Goal: Task Accomplishment & Management: Manage account settings

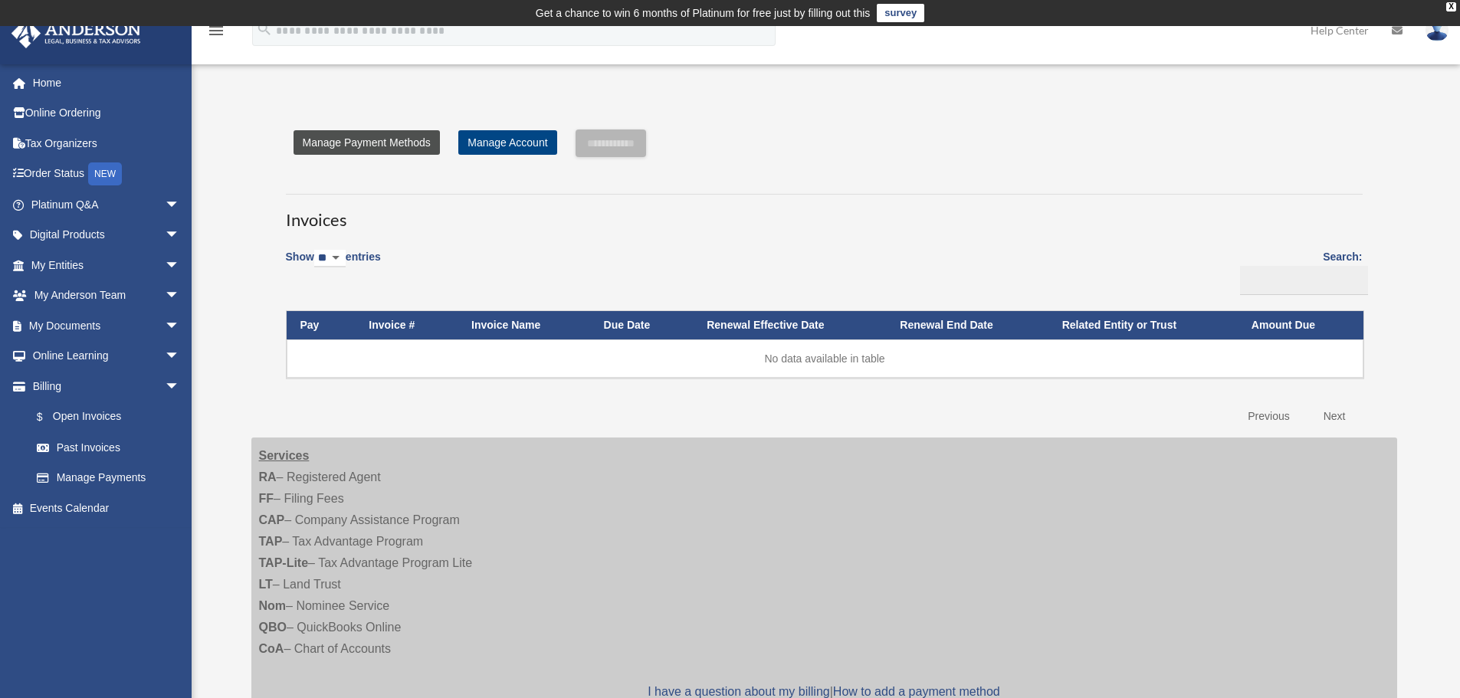
click at [384, 150] on link "Manage Payment Methods" at bounding box center [367, 142] width 146 height 25
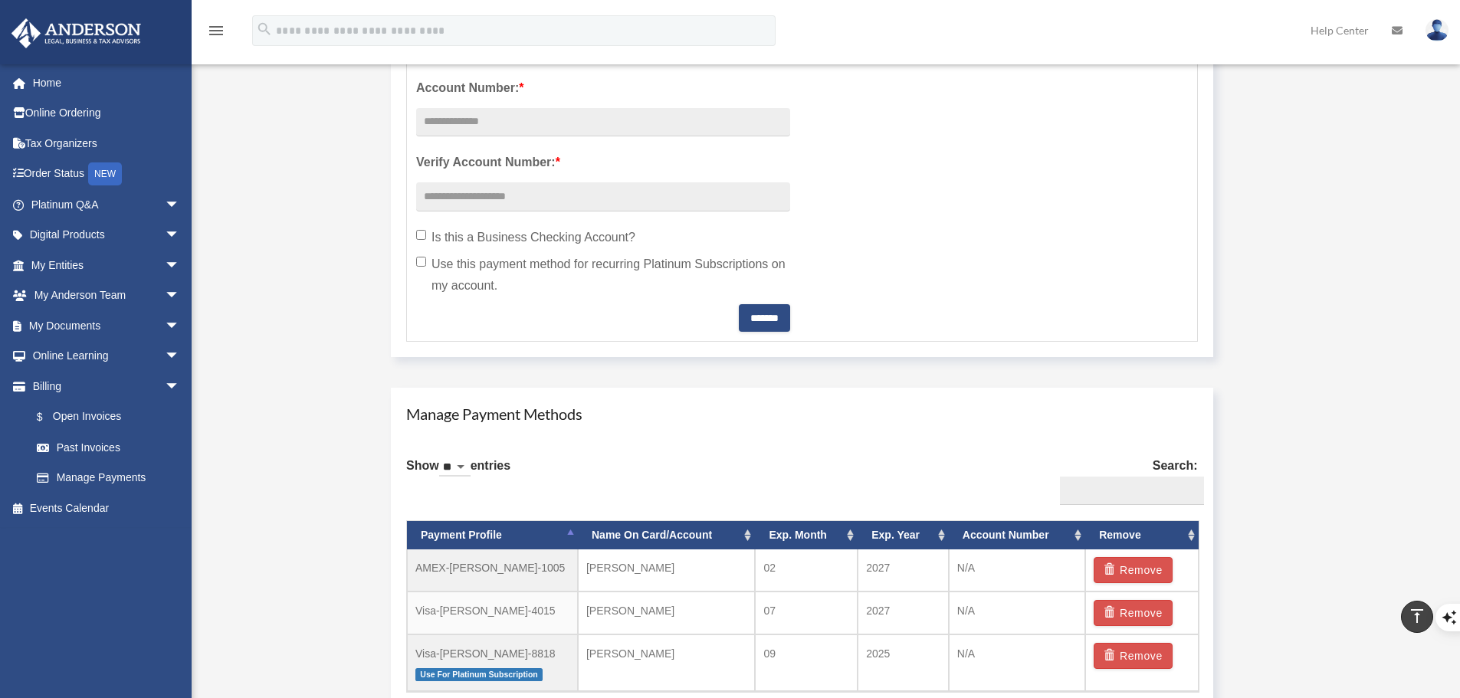
scroll to position [690, 0]
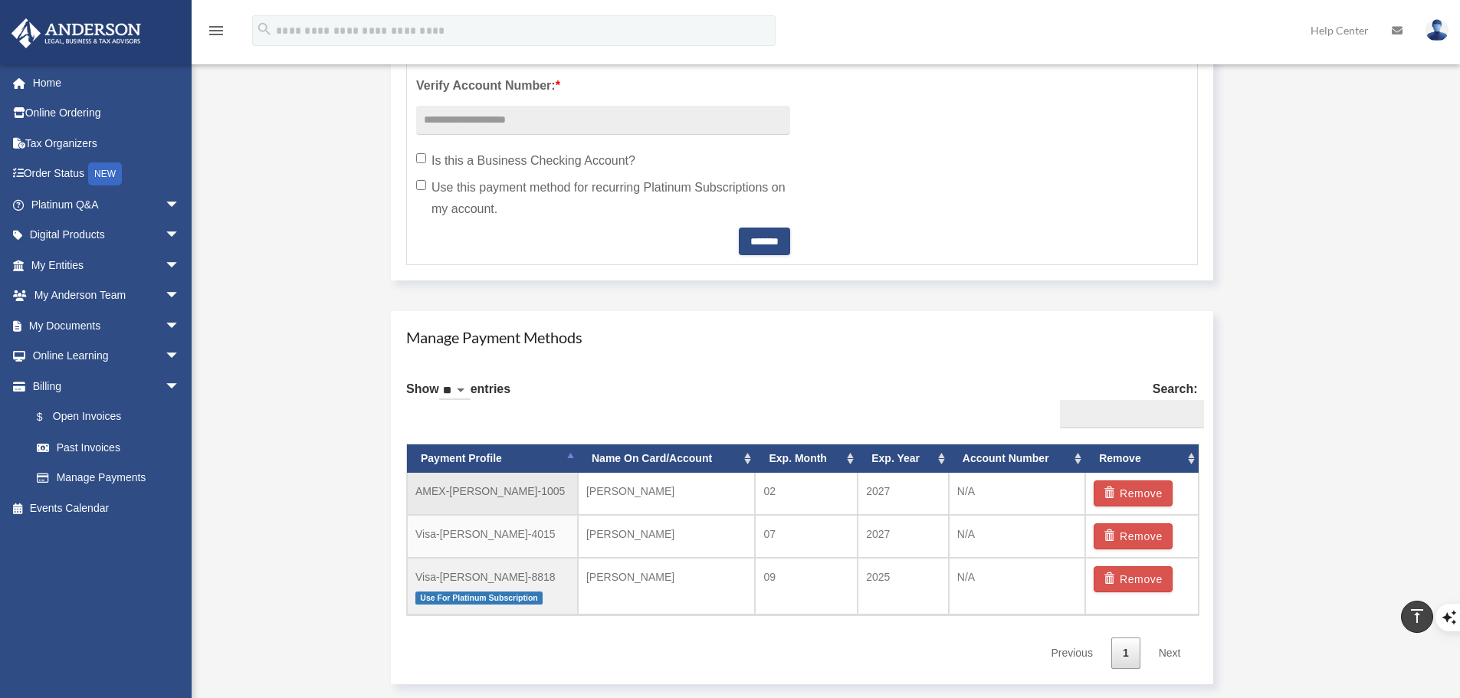
click at [550, 489] on td "AMEX-Toby-Skaats-1005" at bounding box center [492, 494] width 171 height 42
click at [501, 494] on td "AMEX-Toby-Skaats-1005" at bounding box center [492, 494] width 171 height 42
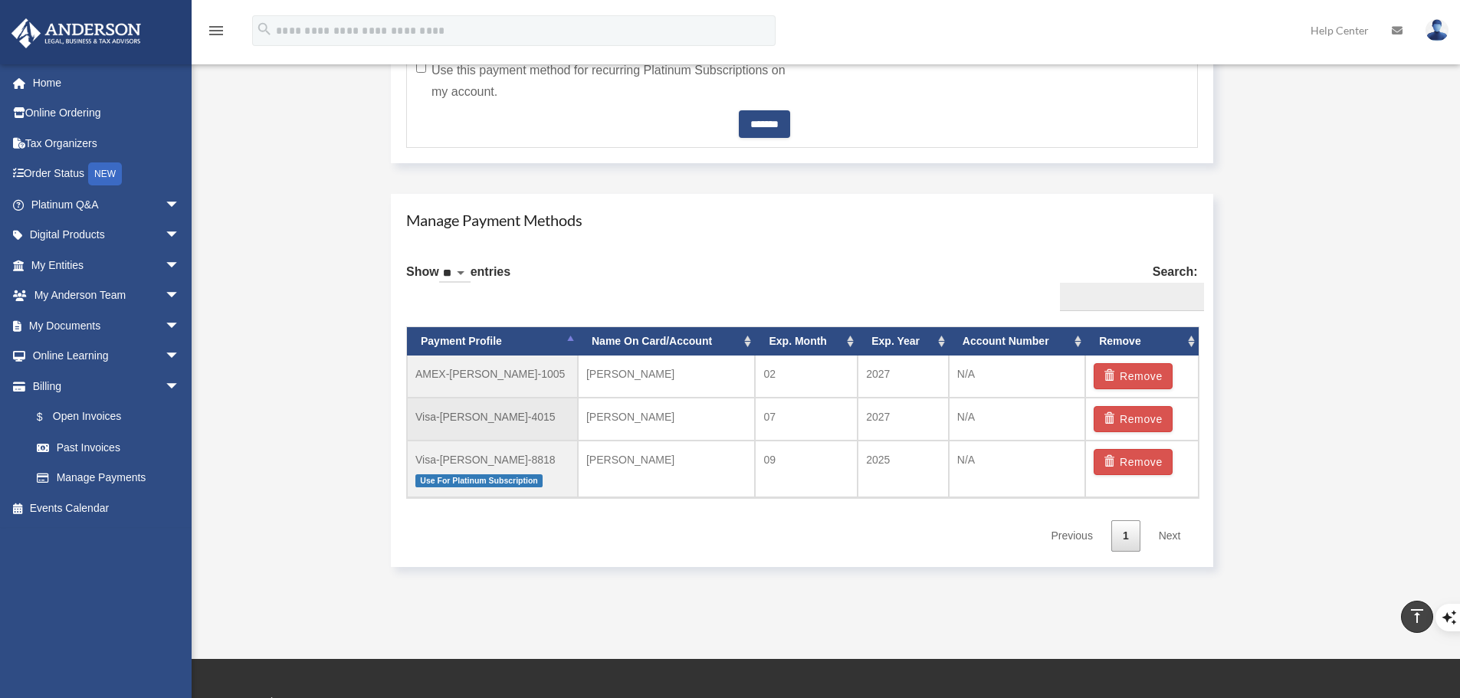
scroll to position [843, 0]
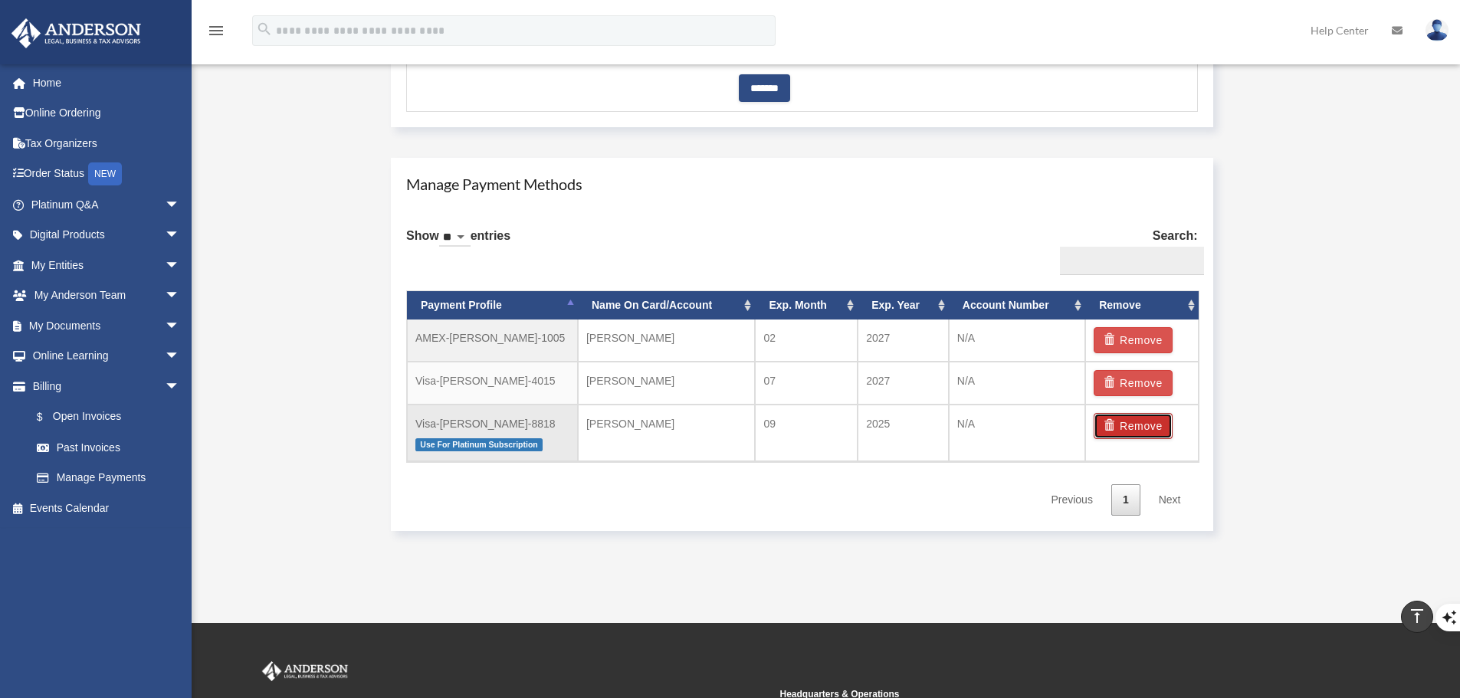
click at [1151, 428] on button "Remove" at bounding box center [1133, 426] width 79 height 26
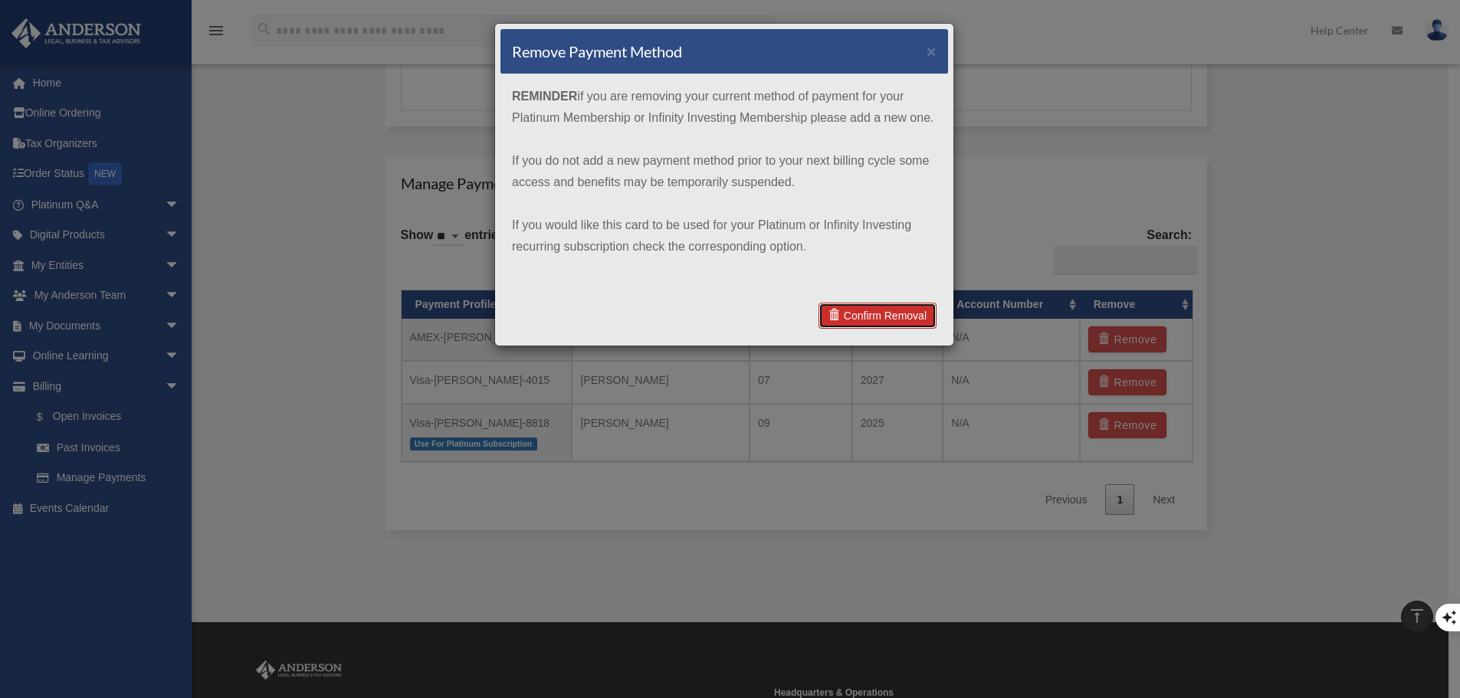
click at [872, 305] on link "Confirm Removal" at bounding box center [878, 316] width 118 height 26
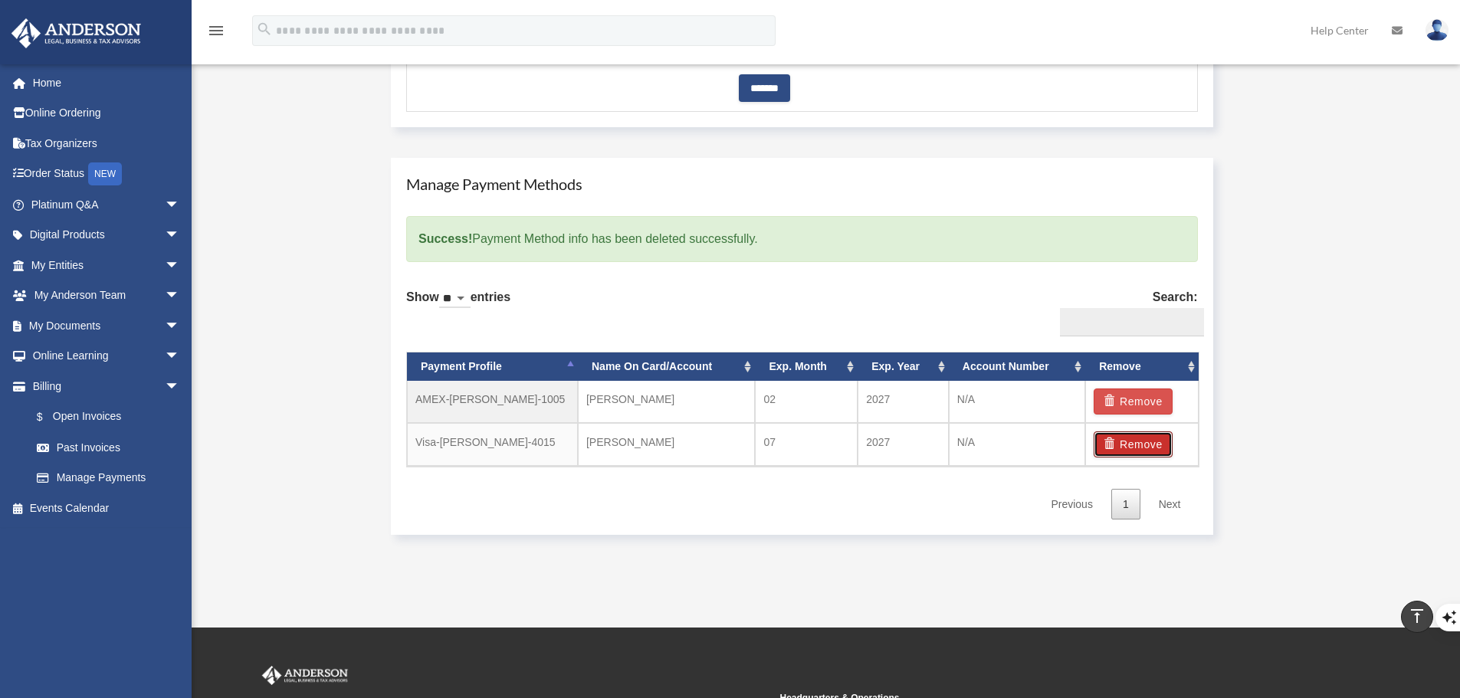
click at [1130, 446] on button "Remove" at bounding box center [1133, 445] width 79 height 26
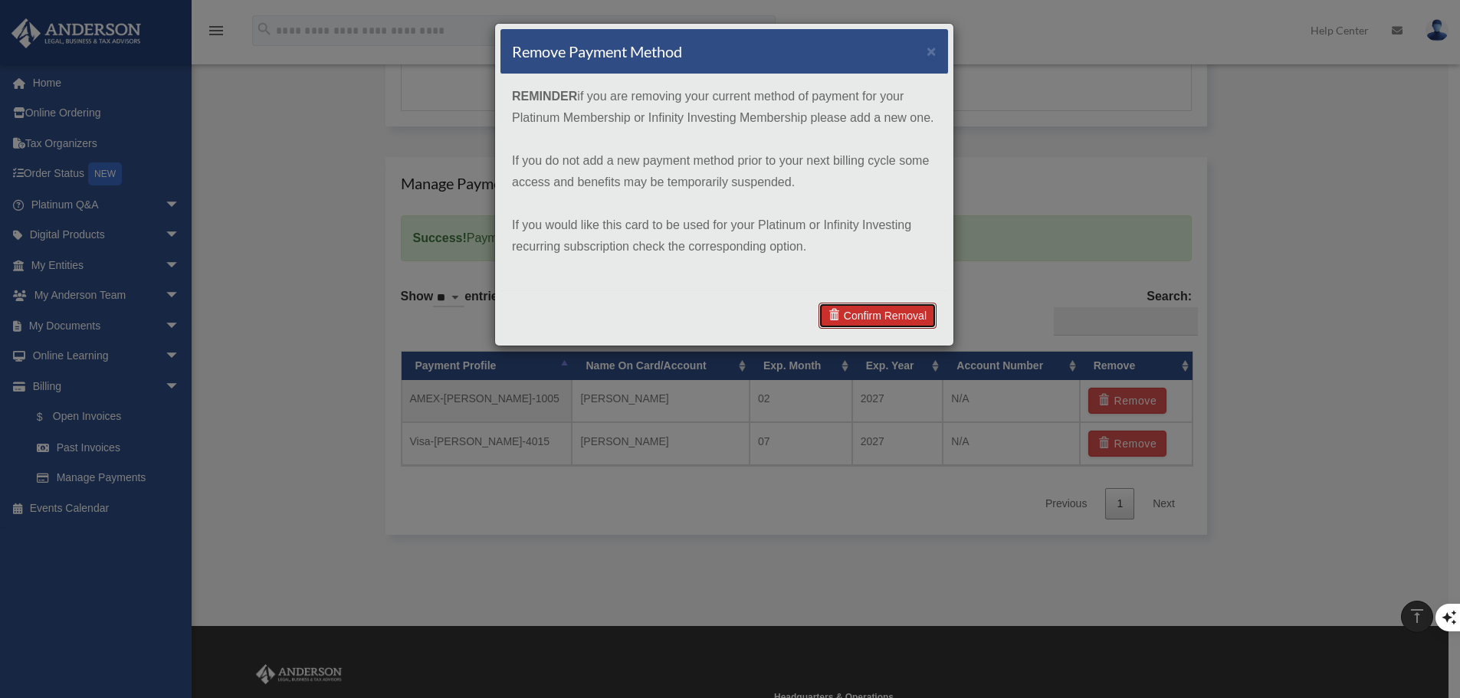
click at [871, 318] on link "Confirm Removal" at bounding box center [878, 316] width 118 height 26
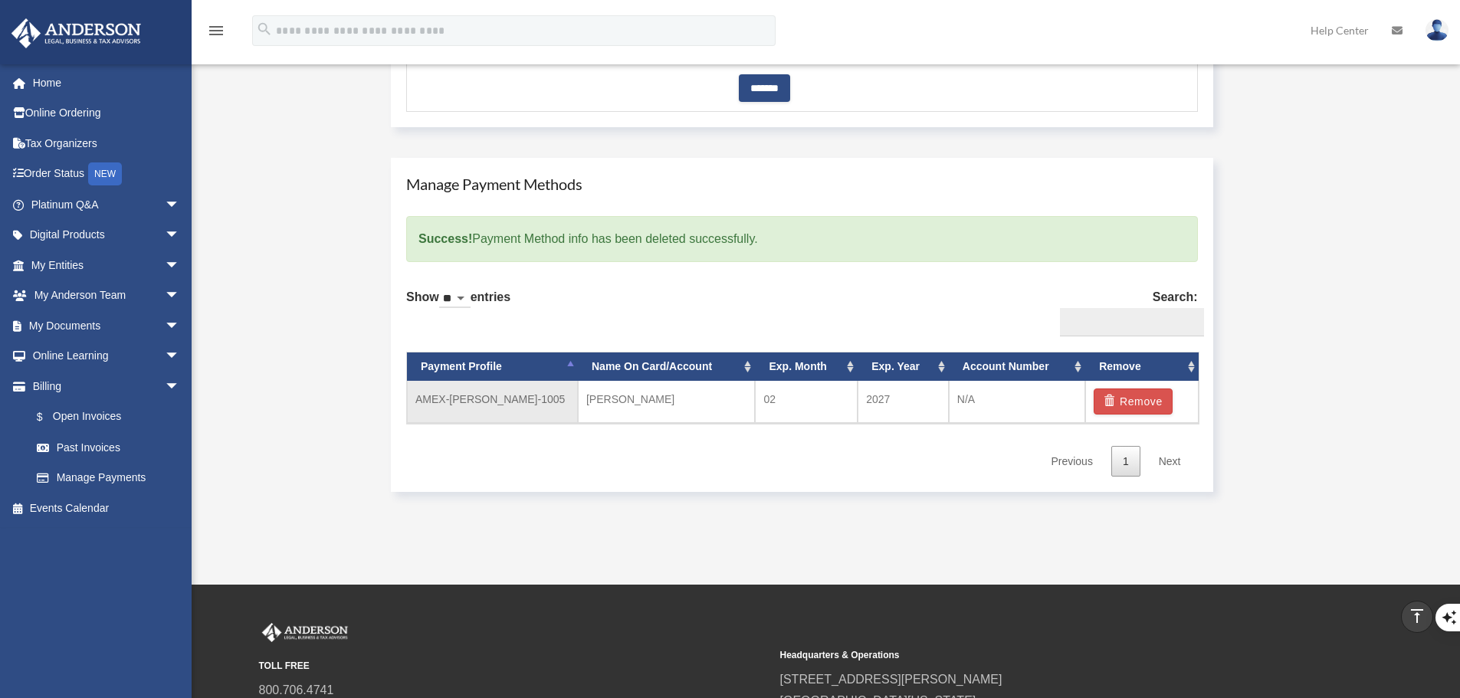
click at [497, 396] on td "AMEX-Toby-Skaats-1005" at bounding box center [492, 402] width 171 height 42
click at [632, 391] on td "Toby Skaats" at bounding box center [667, 402] width 178 height 42
click at [782, 402] on td "02" at bounding box center [806, 402] width 103 height 42
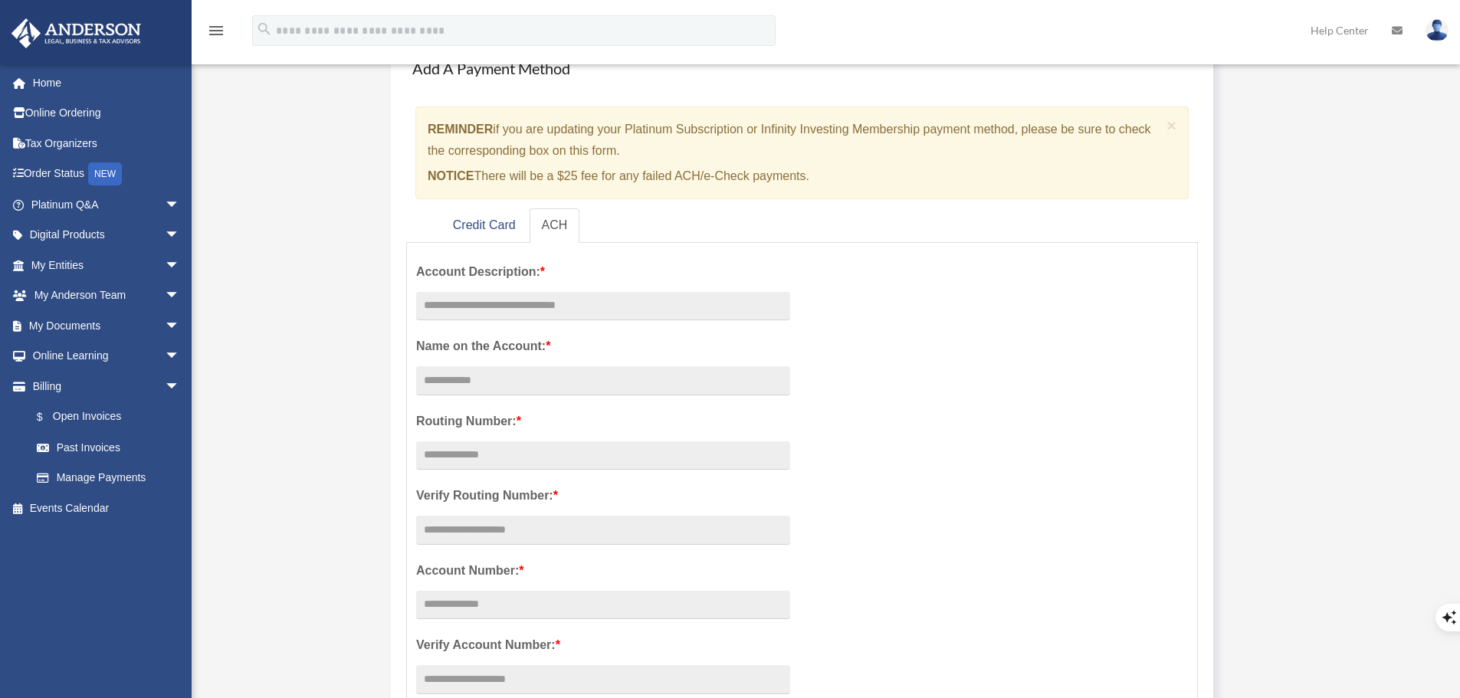
scroll to position [153, 0]
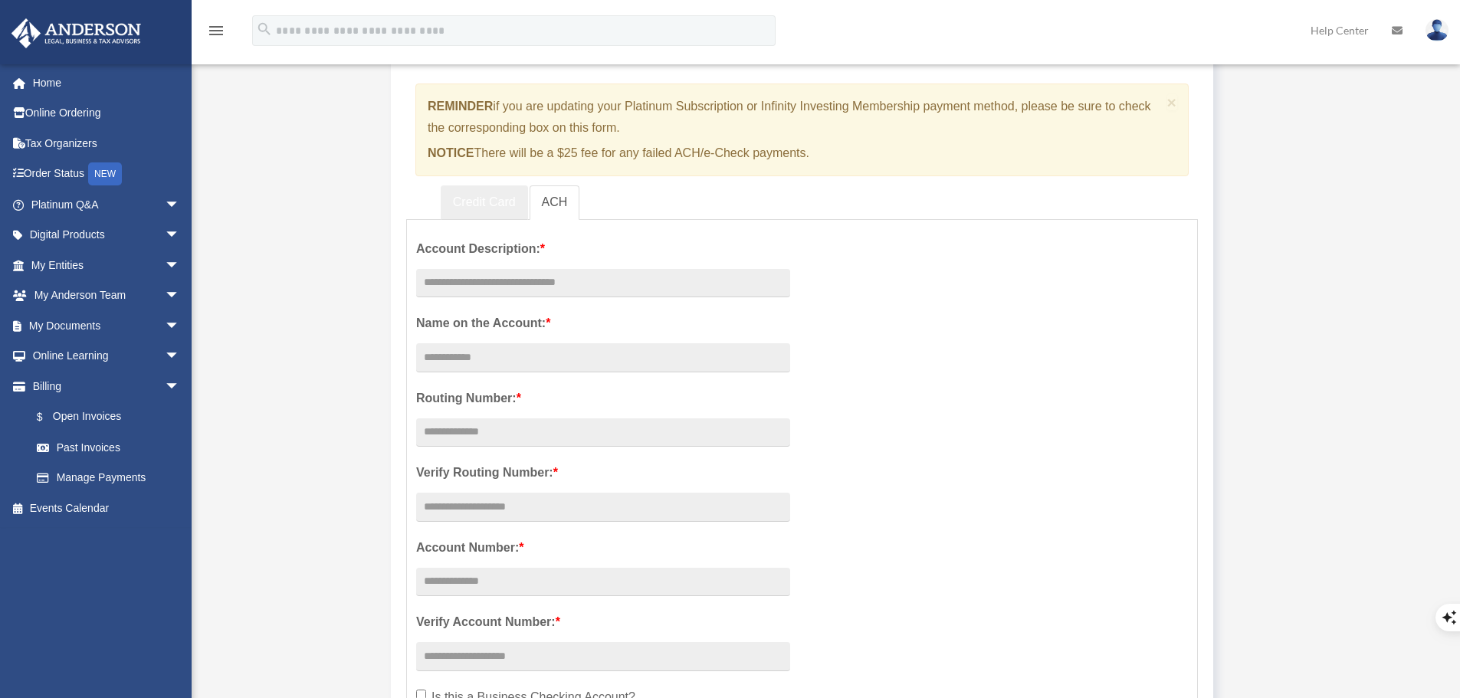
click at [476, 209] on link "Credit Card" at bounding box center [484, 203] width 87 height 34
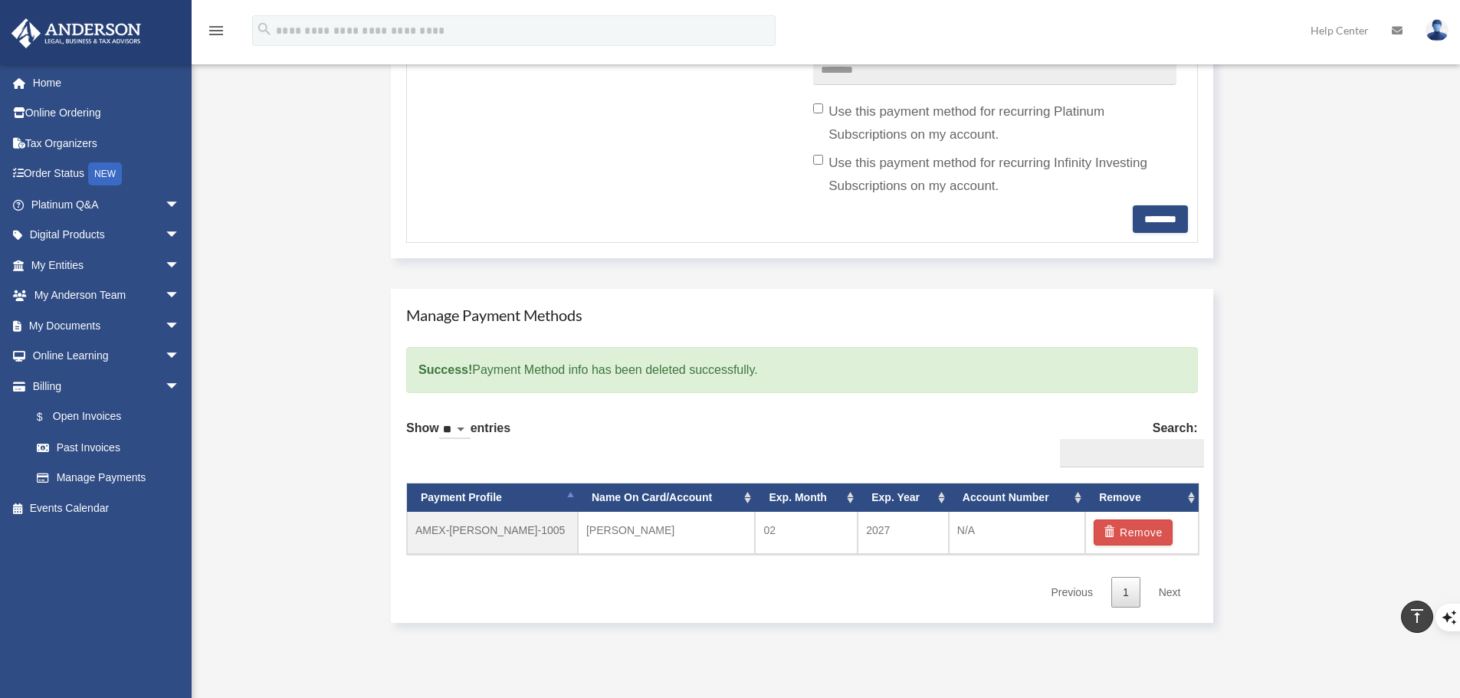
scroll to position [767, 0]
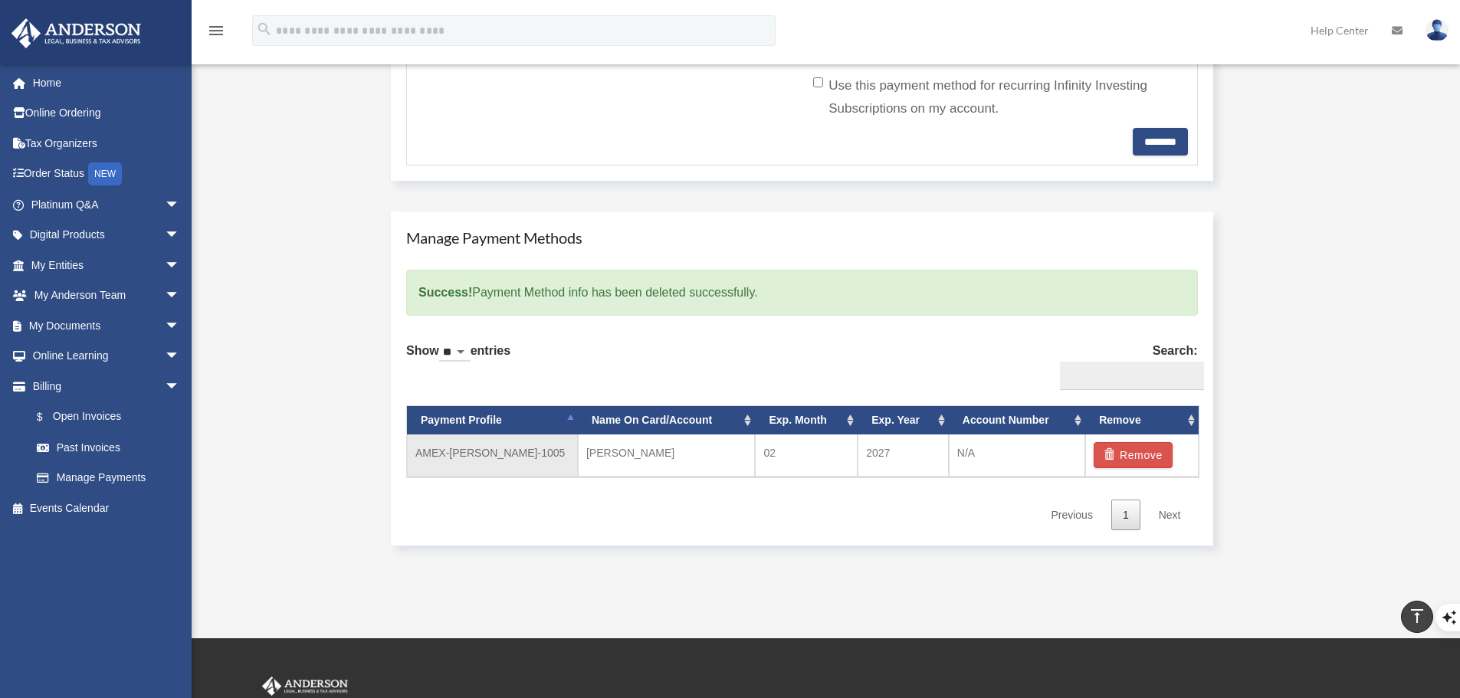
click at [497, 447] on td "AMEX-Toby-Skaats-1005" at bounding box center [492, 456] width 171 height 42
click at [527, 457] on td "AMEX-Toby-Skaats-1005" at bounding box center [492, 456] width 171 height 42
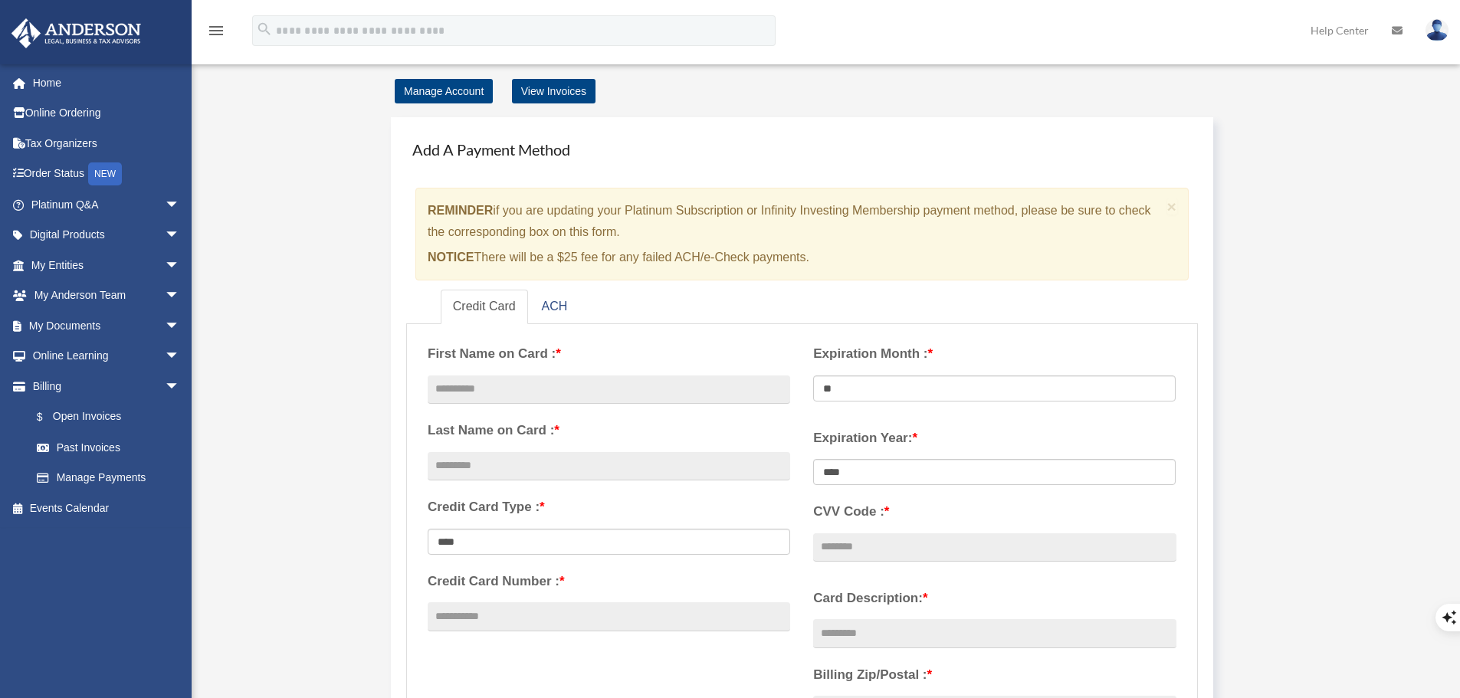
scroll to position [77, 0]
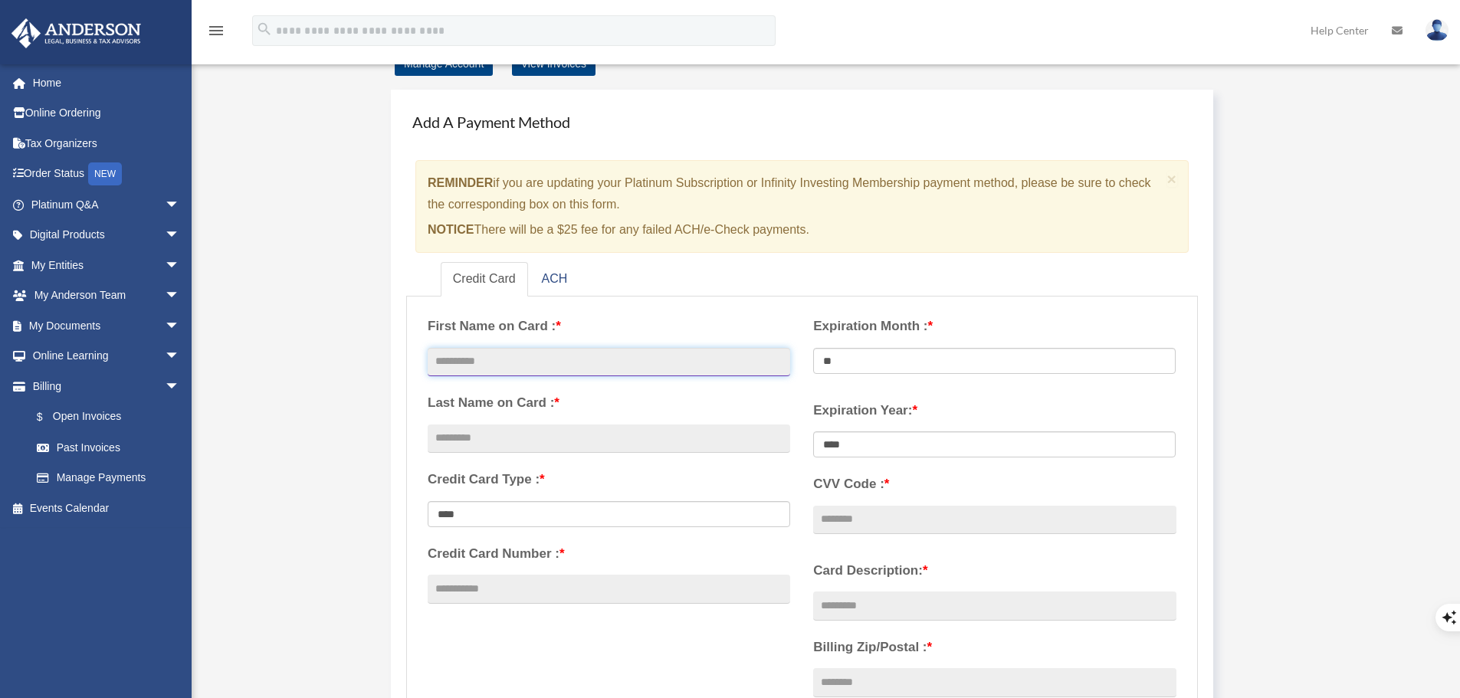
click at [560, 361] on input "text" at bounding box center [609, 362] width 363 height 29
type input "*******"
type input "******"
type input "**********"
select select "**"
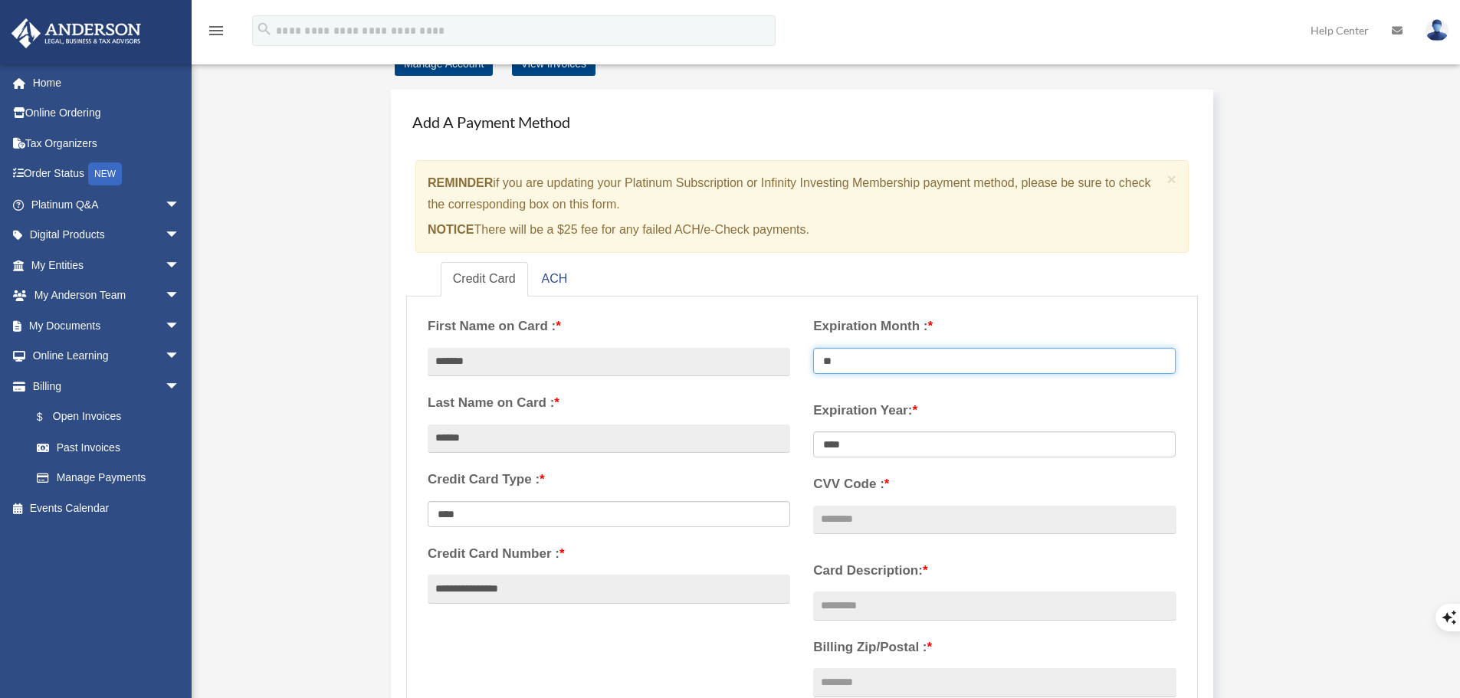
select select "****"
click at [874, 524] on input "CVV Code : *" at bounding box center [994, 520] width 363 height 29
type input "***"
click at [835, 601] on input "Card Description: *" at bounding box center [994, 606] width 363 height 29
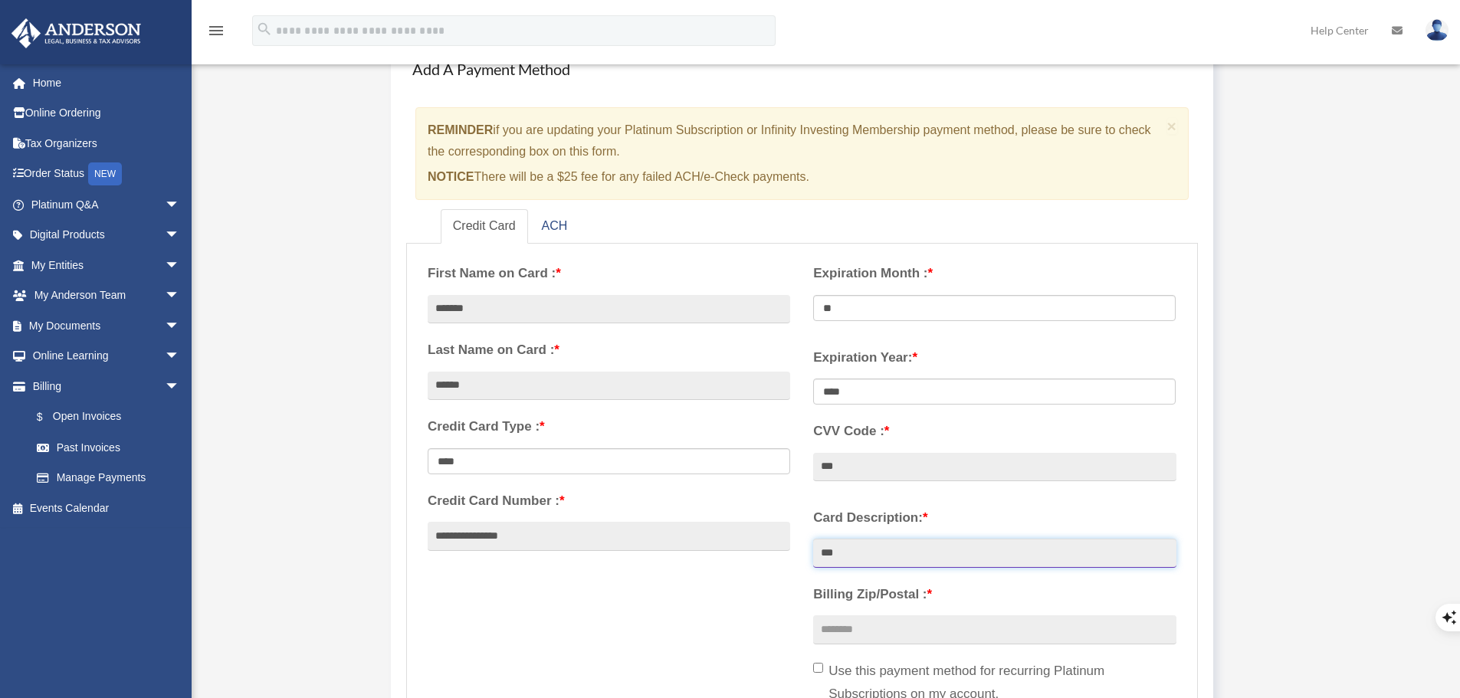
scroll to position [153, 0]
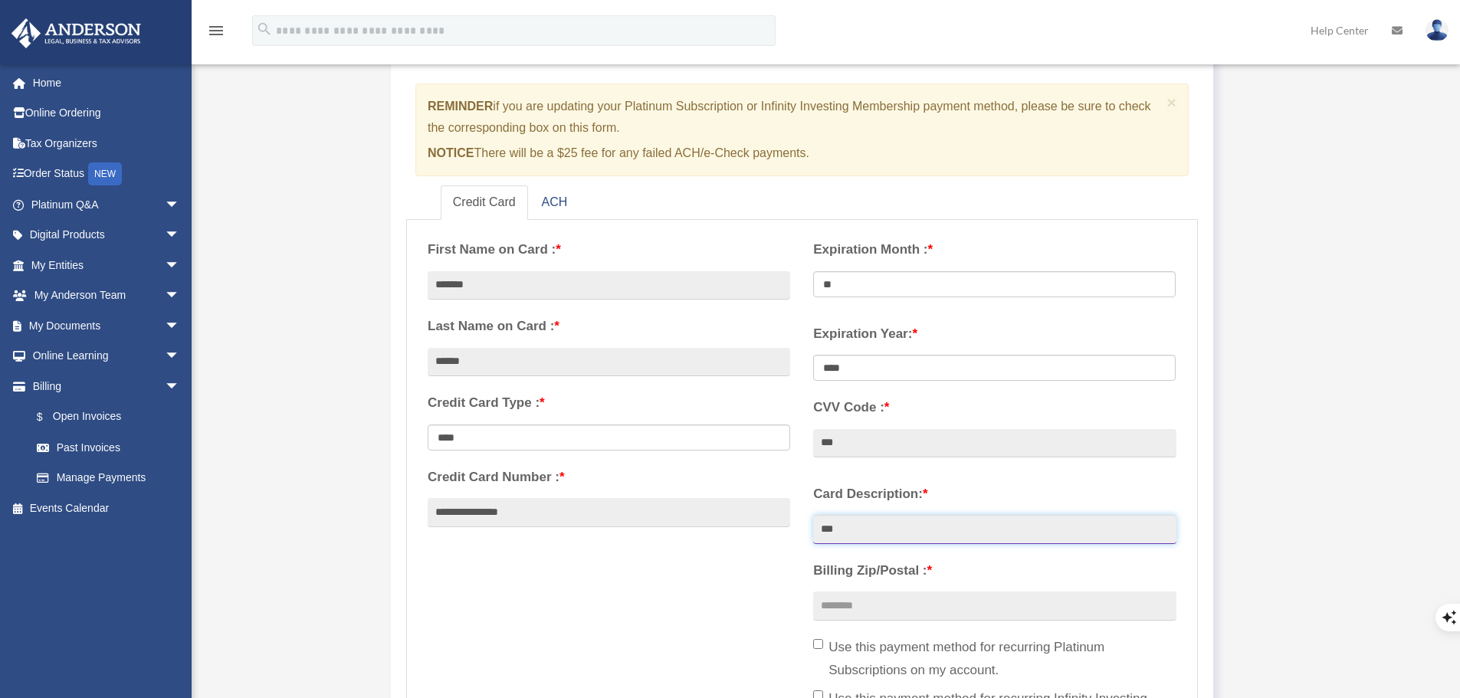
type input "***"
drag, startPoint x: 849, startPoint y: 601, endPoint x: 842, endPoint y: 609, distance: 10.8
click at [849, 601] on input "Billing Zip/Postal : *" at bounding box center [994, 606] width 363 height 29
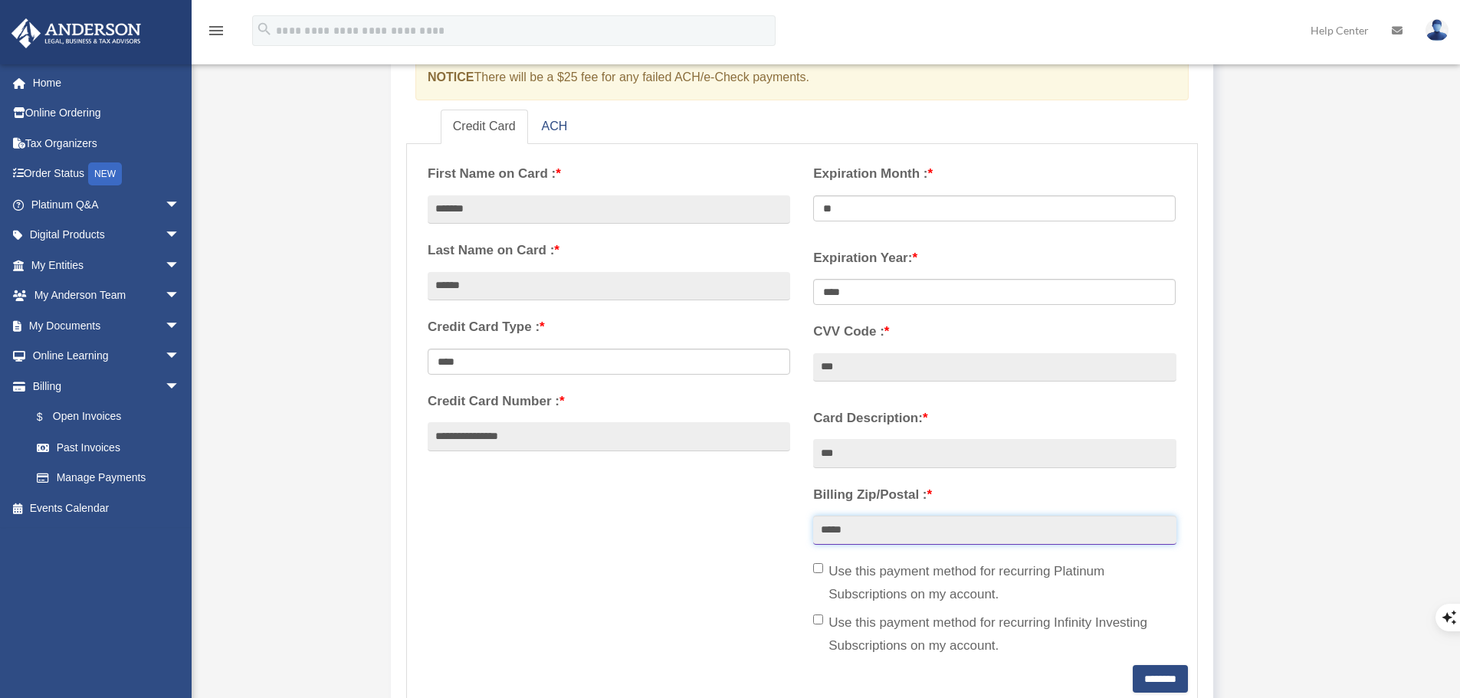
scroll to position [230, 0]
type input "*****"
click at [1152, 680] on input "********" at bounding box center [1160, 679] width 55 height 28
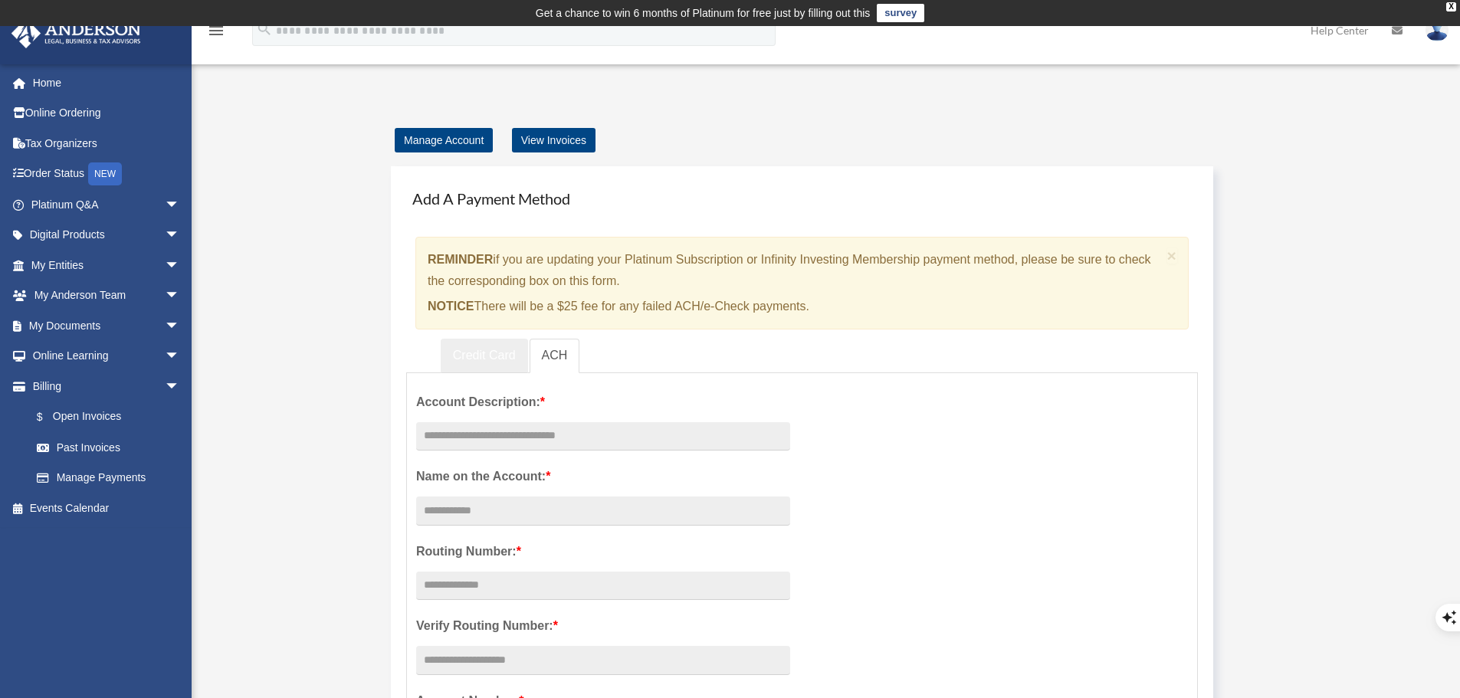
click at [471, 346] on link "Credit Card" at bounding box center [484, 356] width 87 height 34
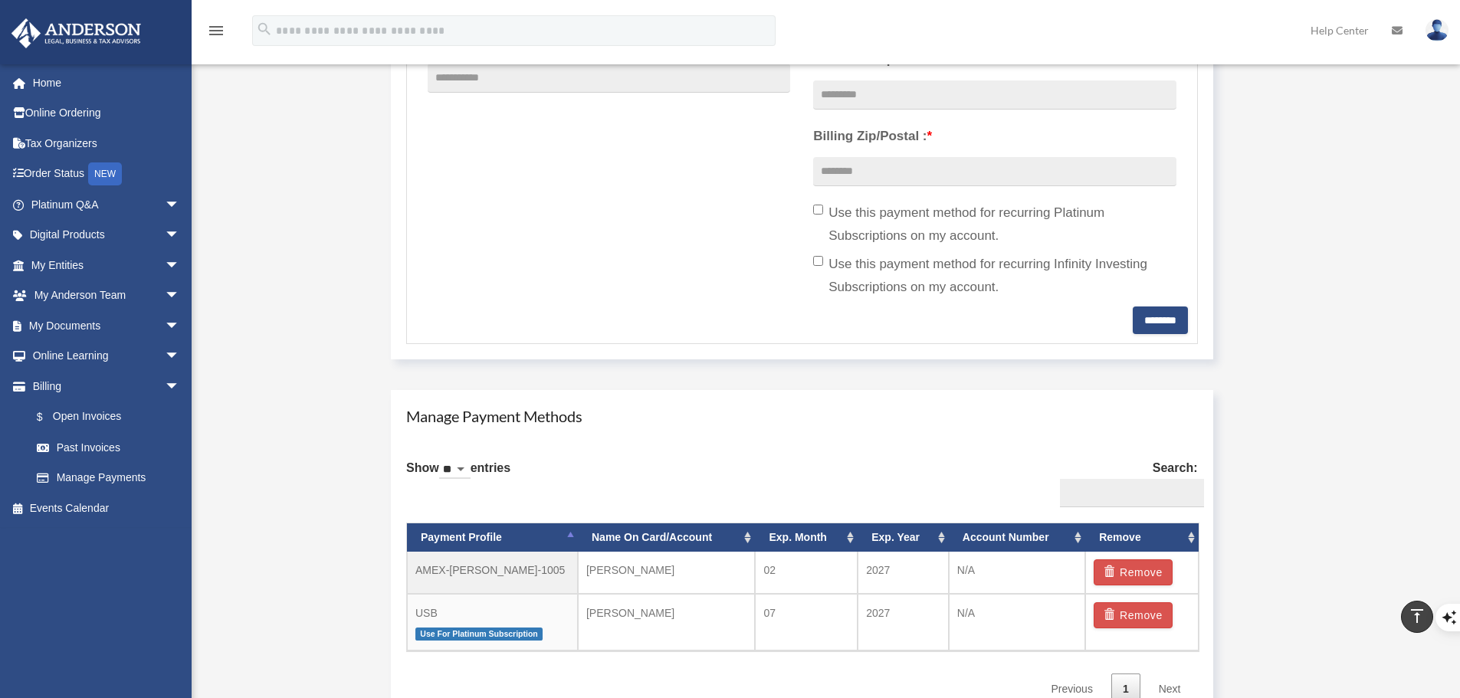
scroll to position [613, 0]
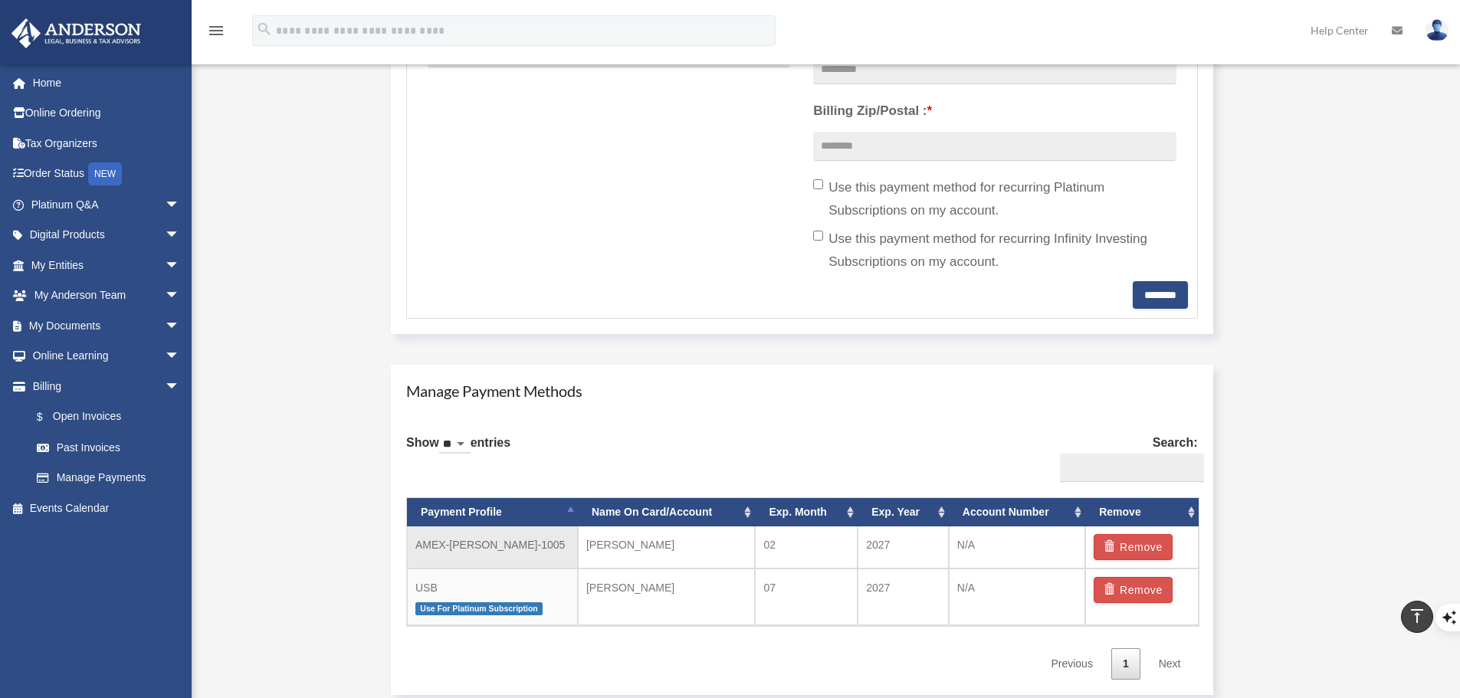
click at [535, 548] on td "AMEX-Toby-Skaats-1005" at bounding box center [492, 548] width 171 height 42
click at [721, 604] on td "Anthony Skaats" at bounding box center [667, 597] width 178 height 57
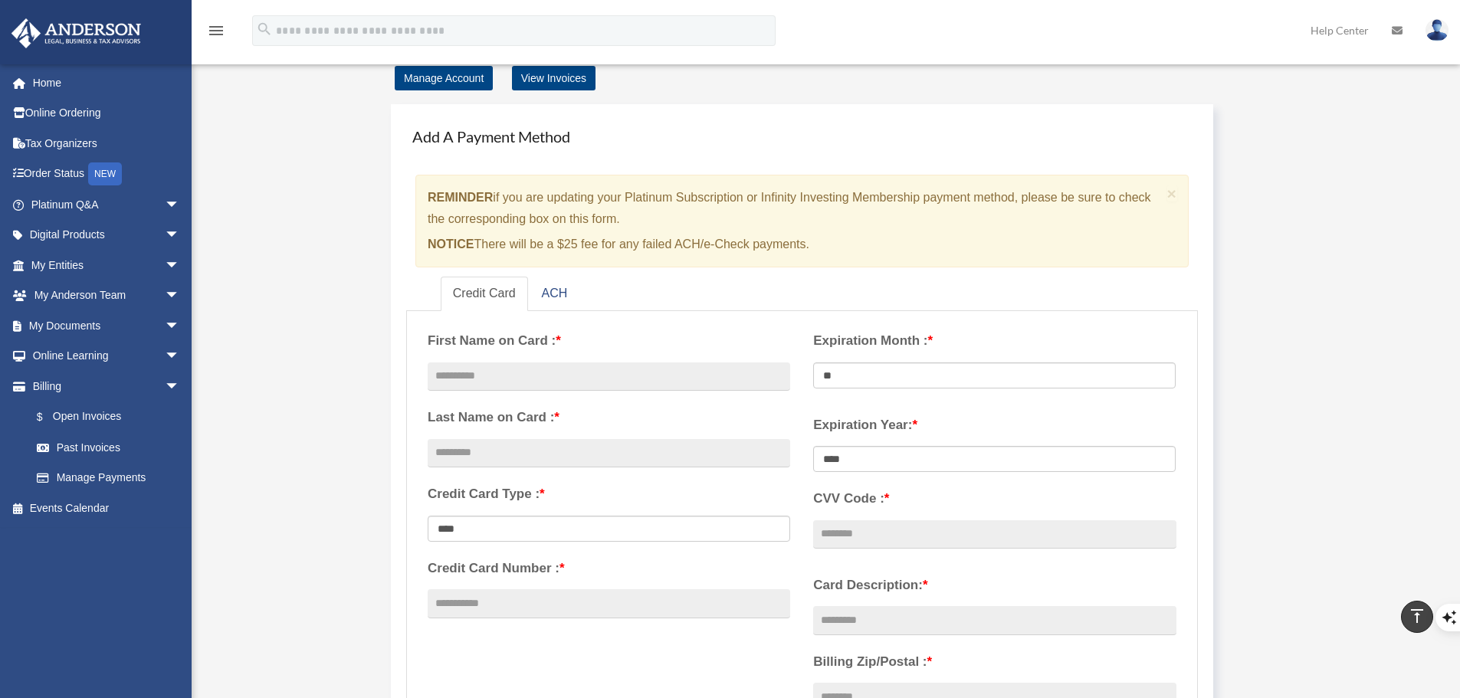
scroll to position [0, 0]
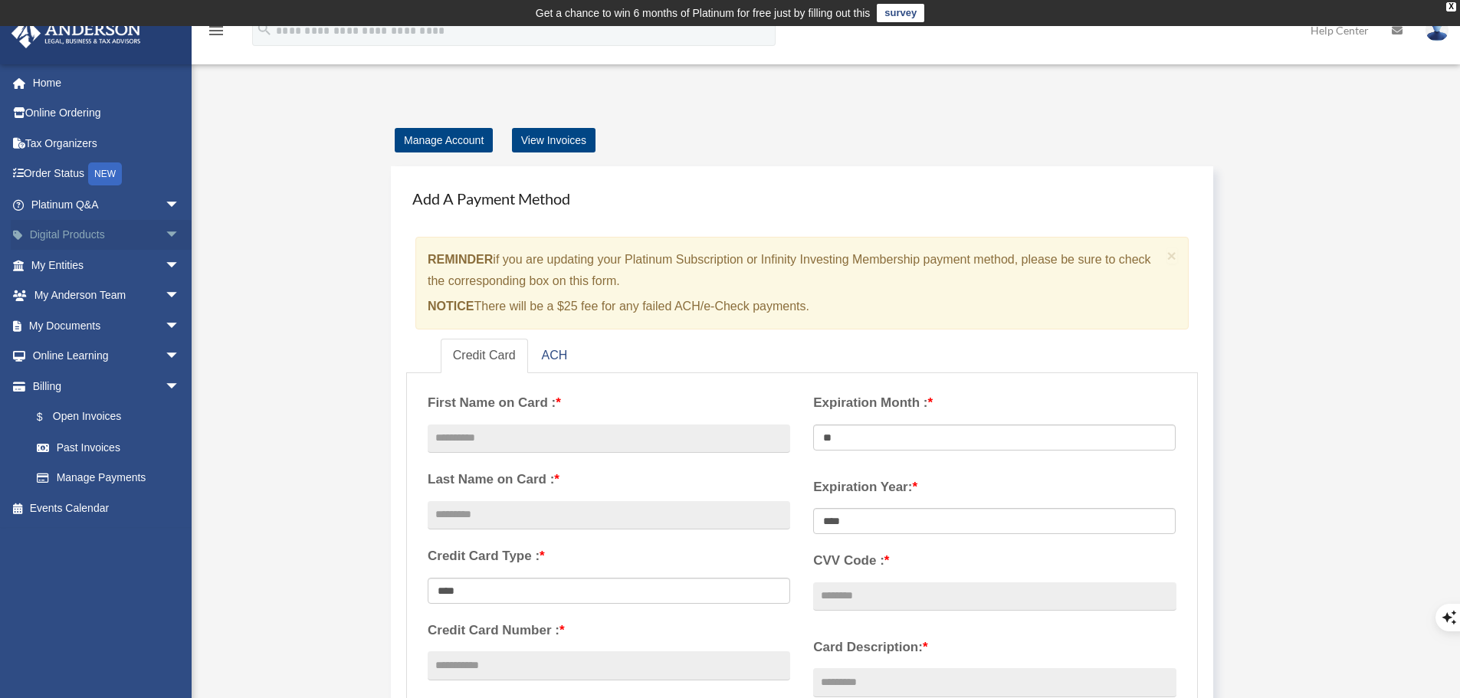
click at [71, 234] on link "Digital Products arrow_drop_down" at bounding box center [107, 235] width 192 height 31
click at [165, 232] on span "arrow_drop_down" at bounding box center [180, 235] width 31 height 31
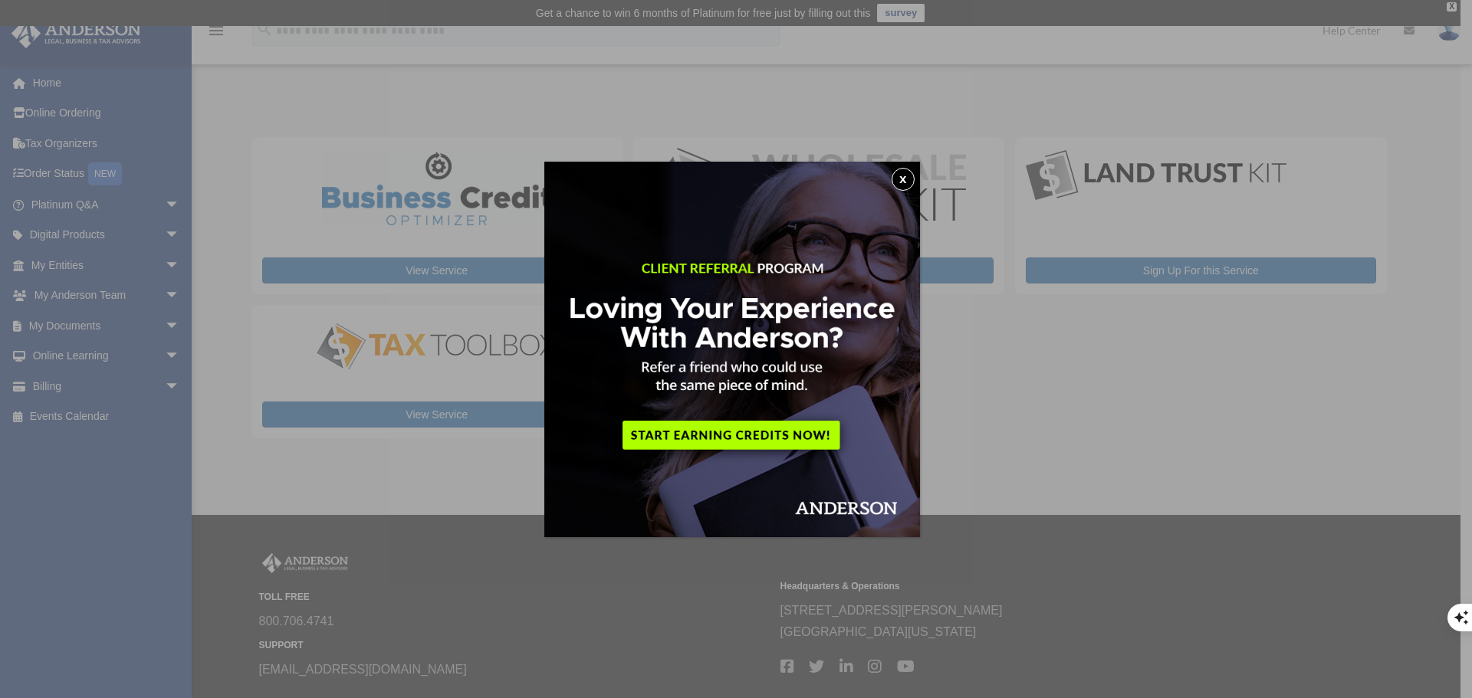
click at [901, 185] on button "x" at bounding box center [902, 179] width 23 height 23
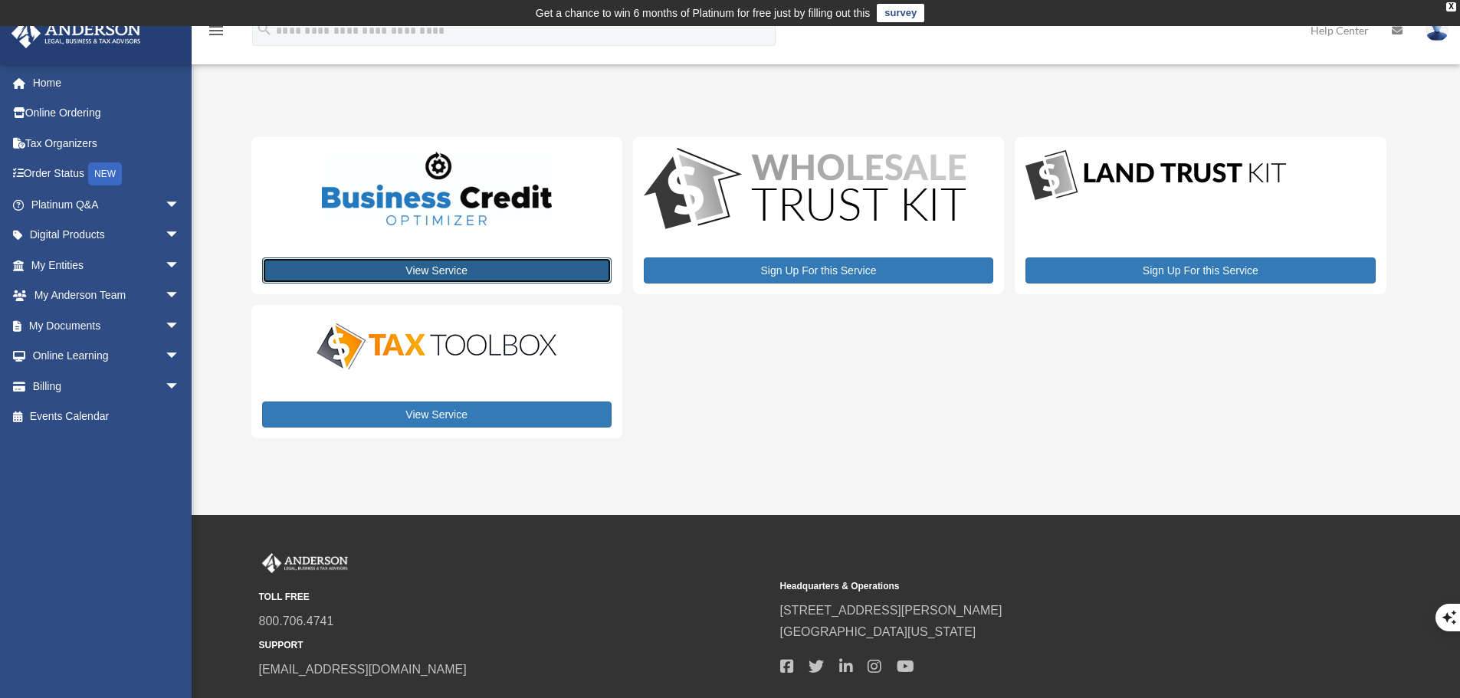
click at [417, 268] on link "View Service" at bounding box center [437, 271] width 350 height 26
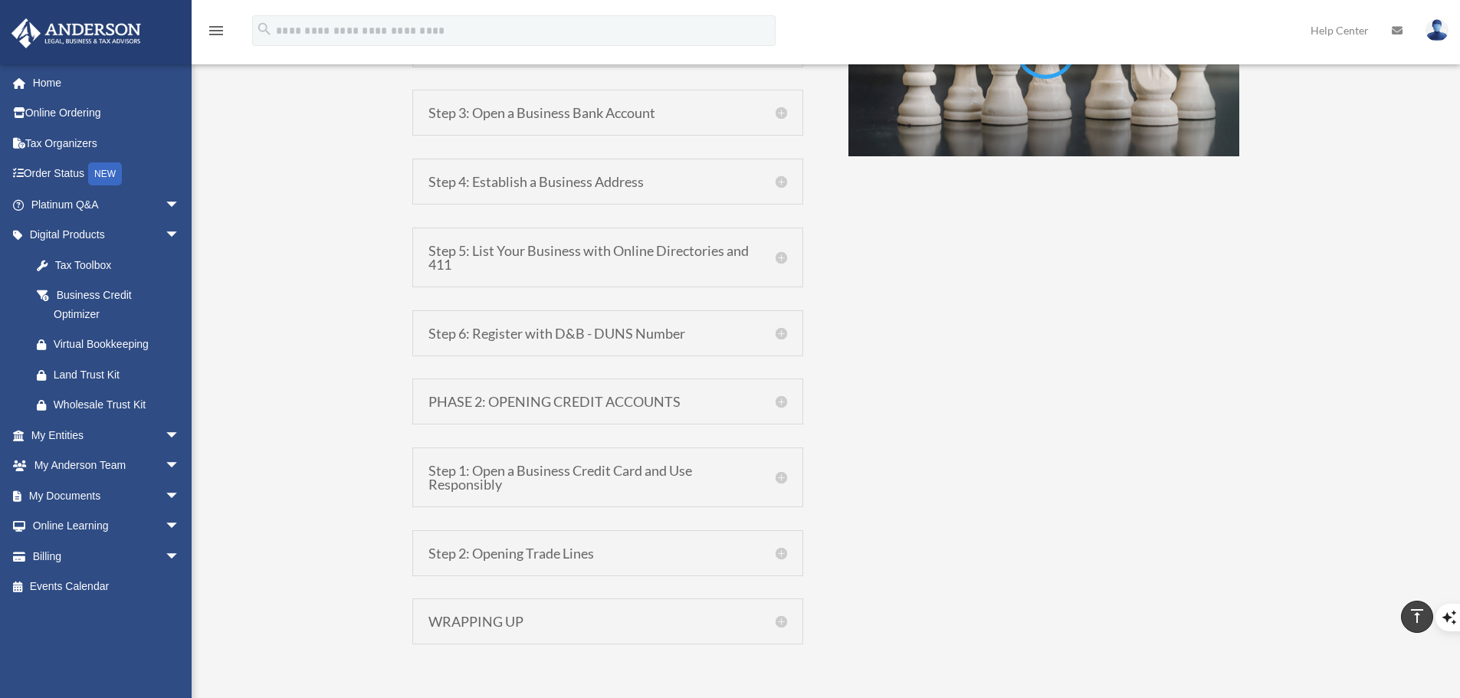
scroll to position [1226, 0]
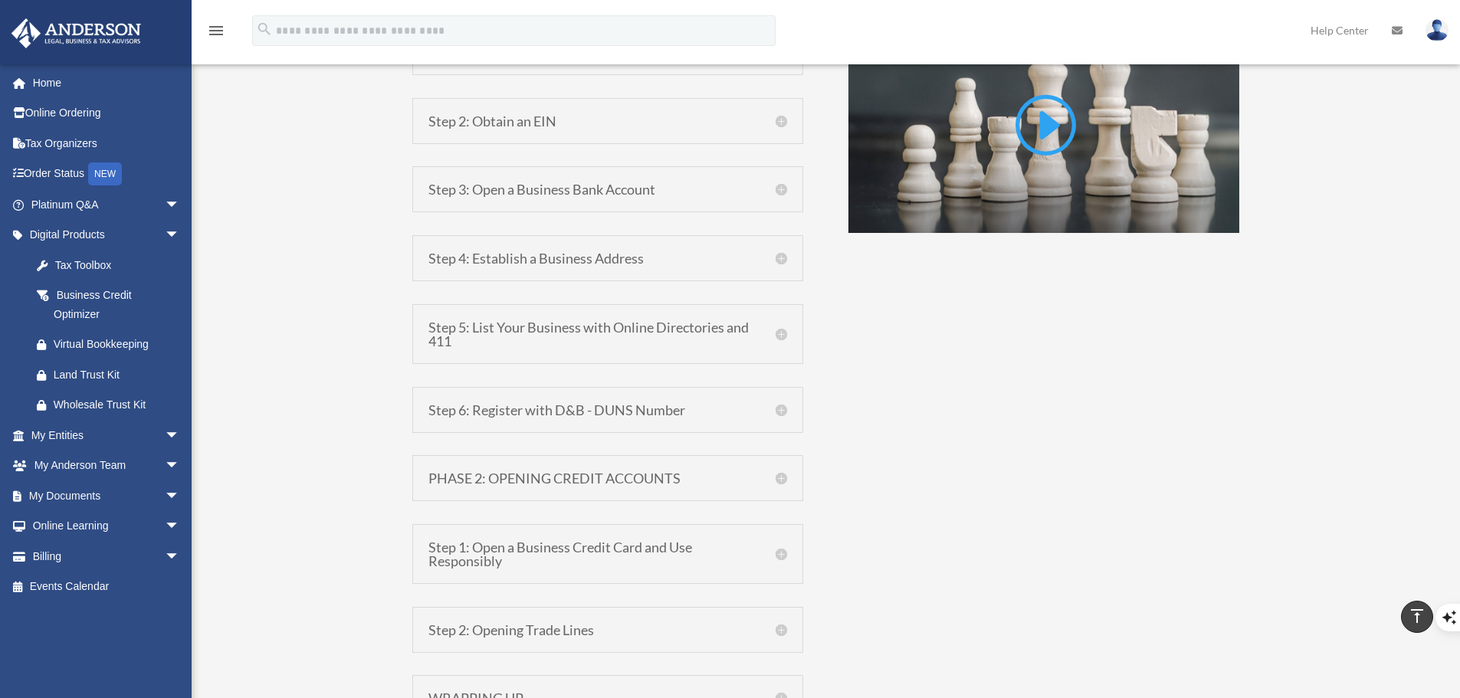
click at [567, 323] on h5 "Step 5: List Your Business with Online Directories and 411" at bounding box center [607, 334] width 359 height 28
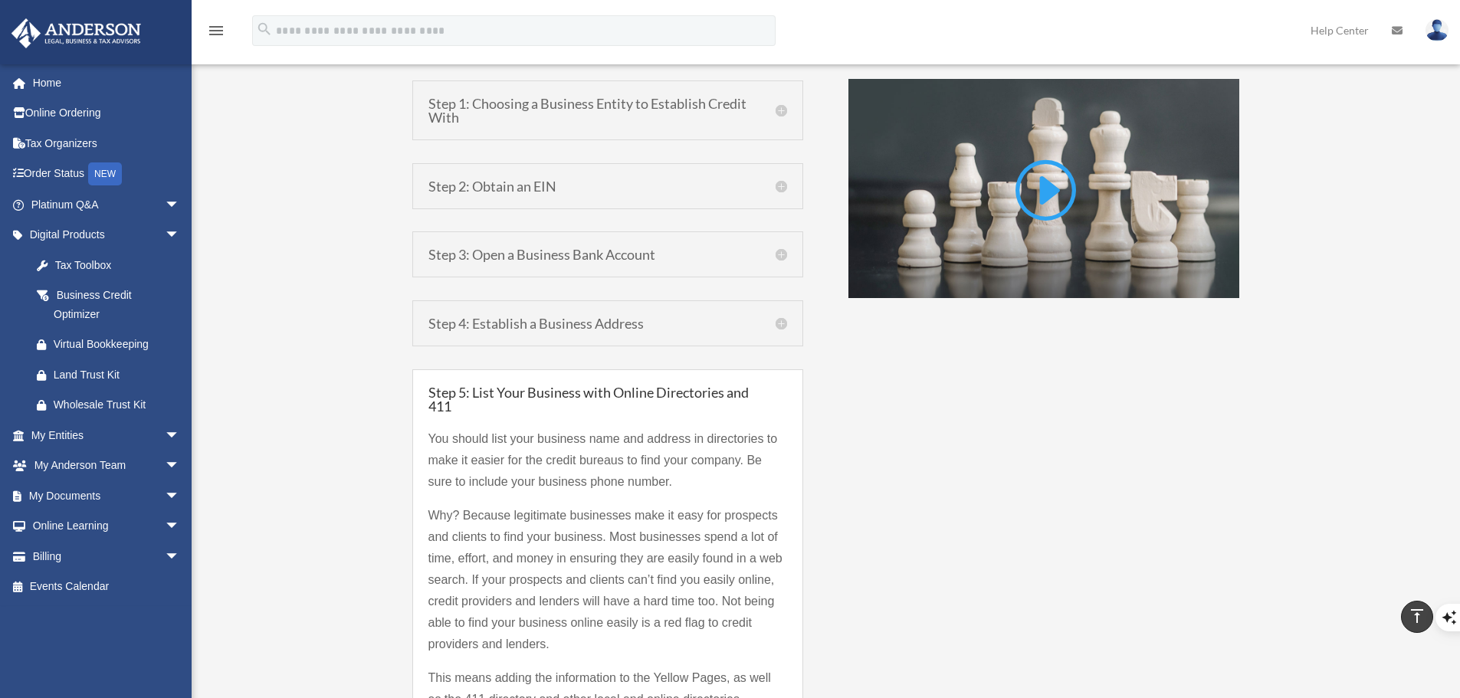
scroll to position [1150, 0]
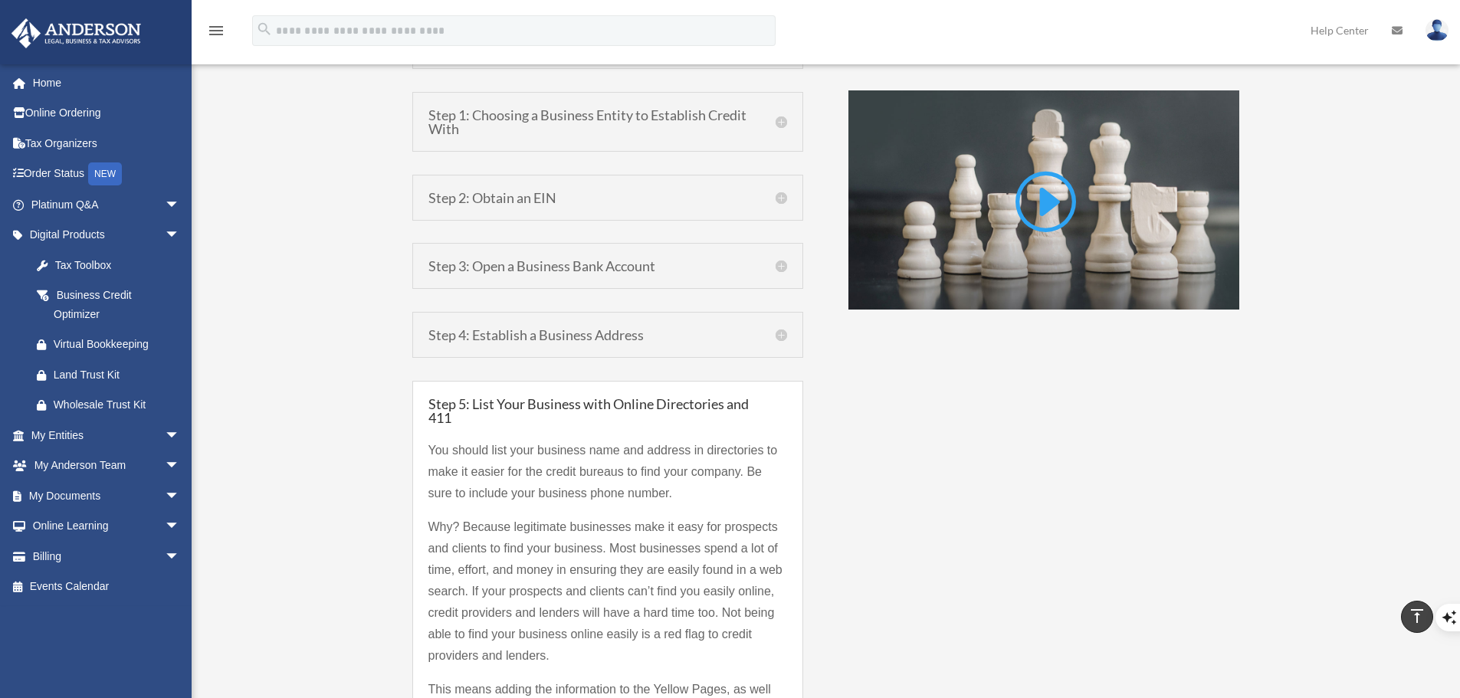
click at [550, 336] on h5 "Step 4: Establish a Business Address" at bounding box center [607, 335] width 359 height 14
